Goal: Use online tool/utility

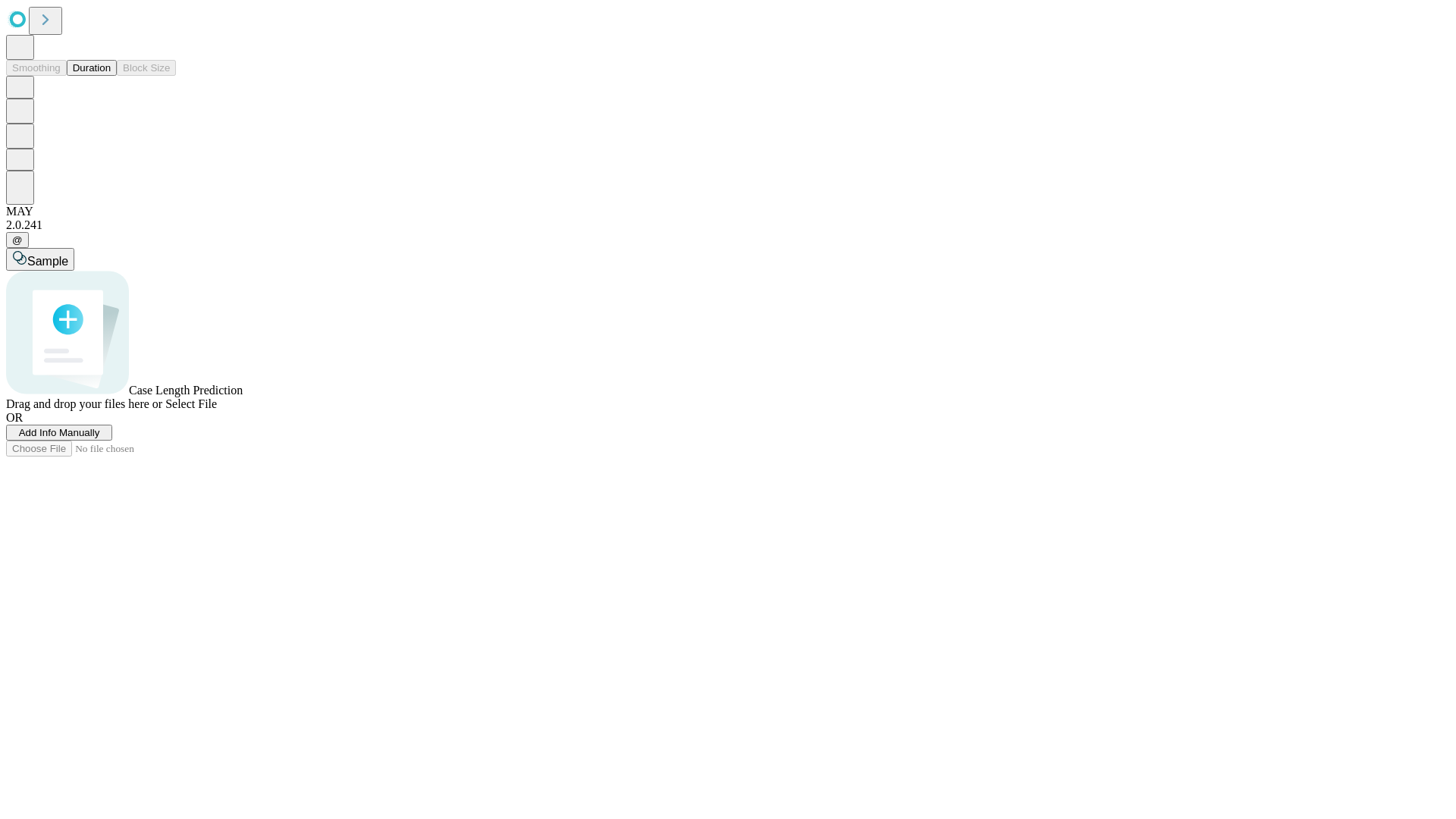
click at [100, 438] on span "Add Info Manually" at bounding box center [59, 432] width 81 height 11
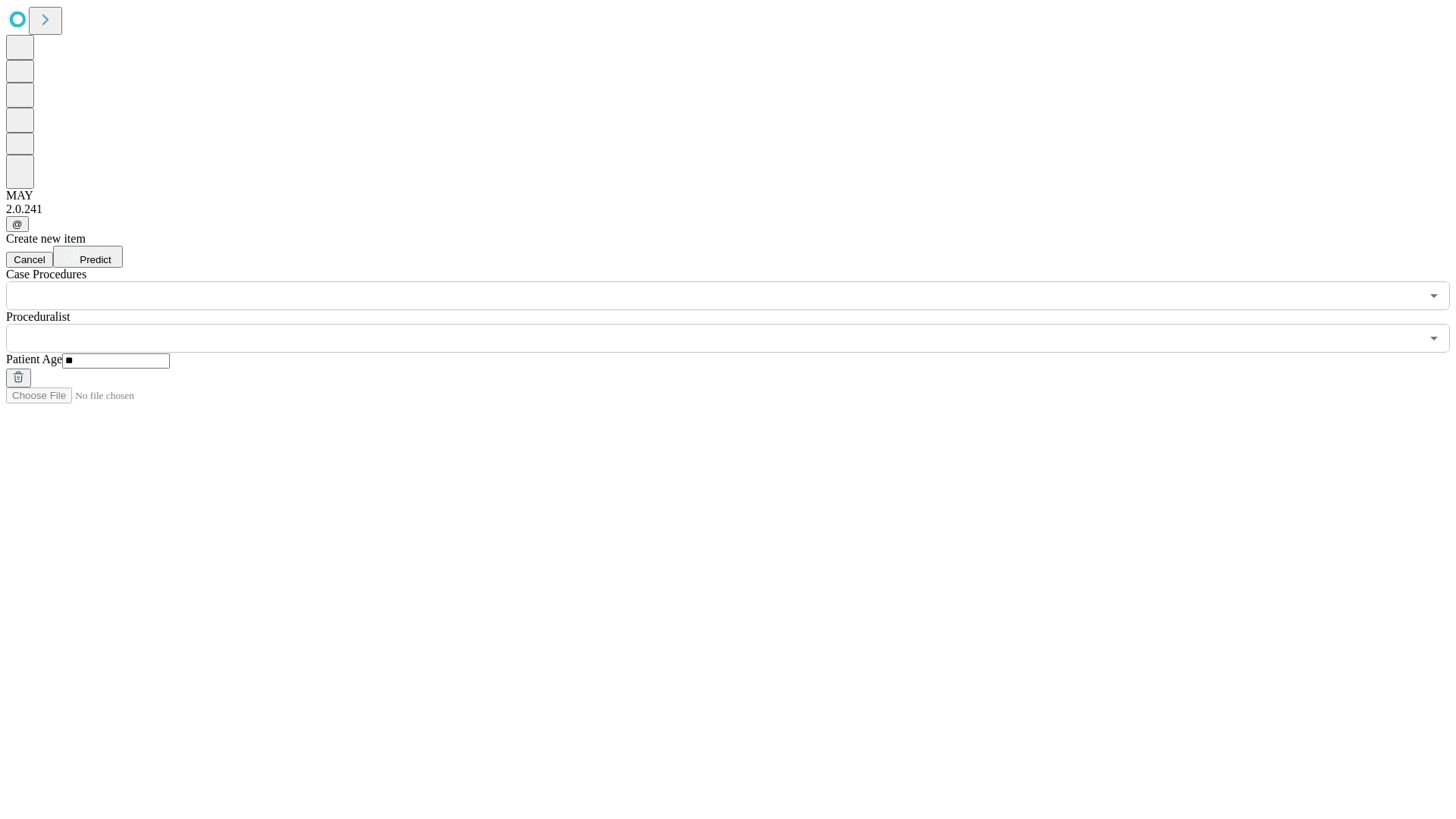
type input "**"
click at [738, 323] on input "text" at bounding box center [713, 338] width 1414 height 29
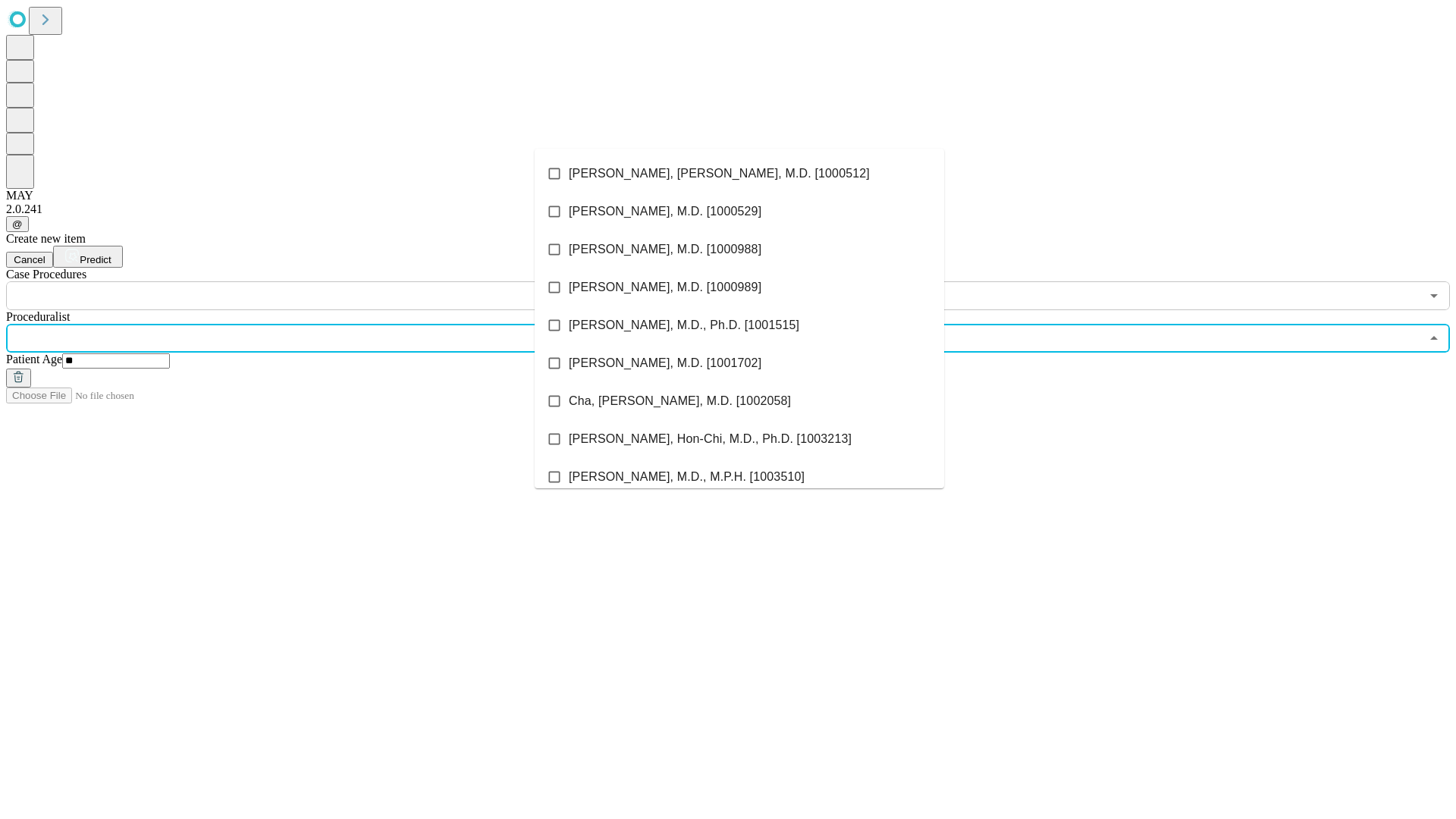
click at [739, 174] on li "[PERSON_NAME], [PERSON_NAME], M.D. [1000512]" at bounding box center [739, 174] width 410 height 38
click at [319, 281] on input "text" at bounding box center [713, 296] width 1414 height 29
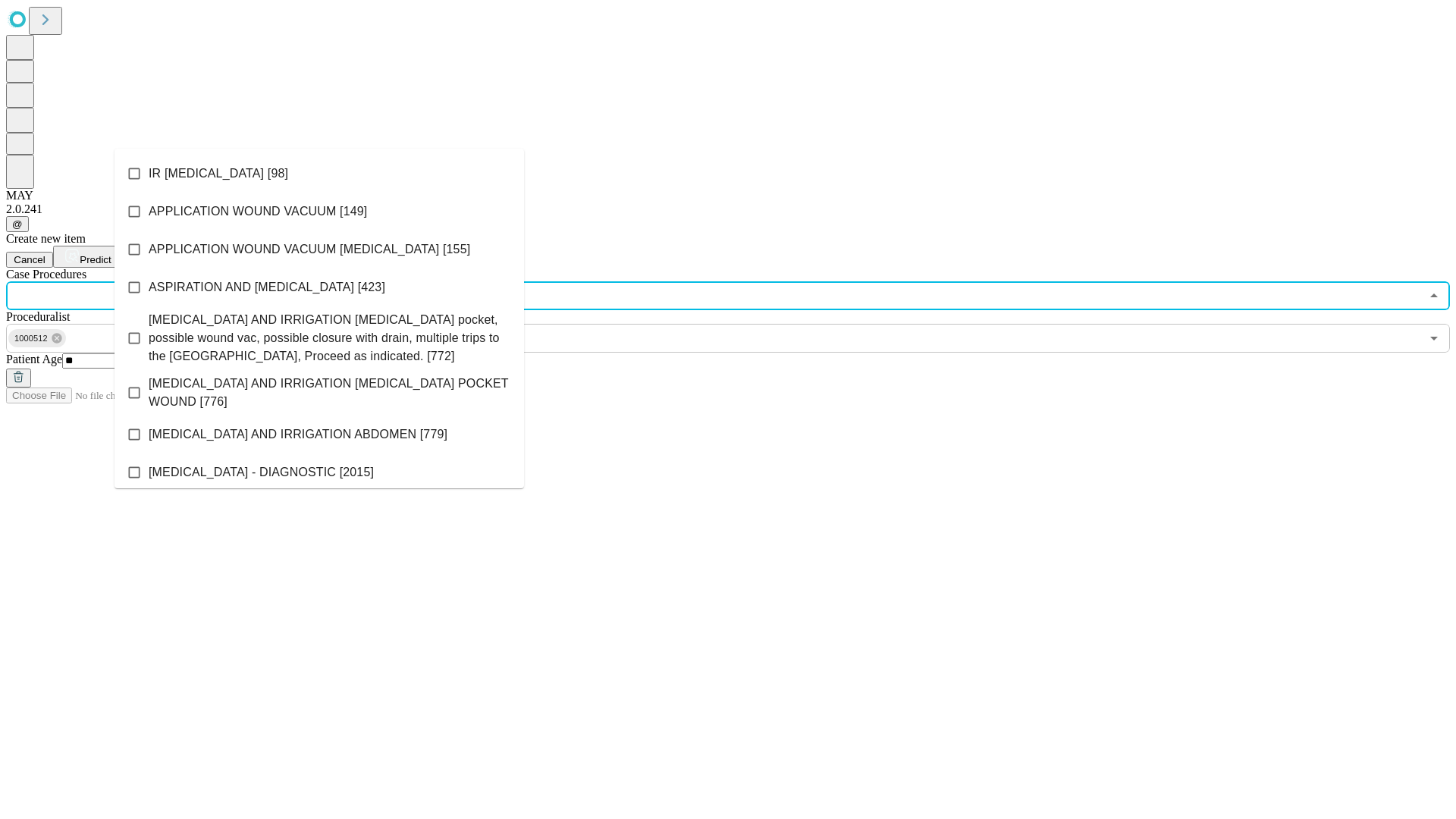
click at [320, 174] on li "IR [MEDICAL_DATA] [98]" at bounding box center [319, 174] width 410 height 38
click at [111, 254] on span "Predict" at bounding box center [95, 259] width 31 height 11
